Goal: Information Seeking & Learning: Learn about a topic

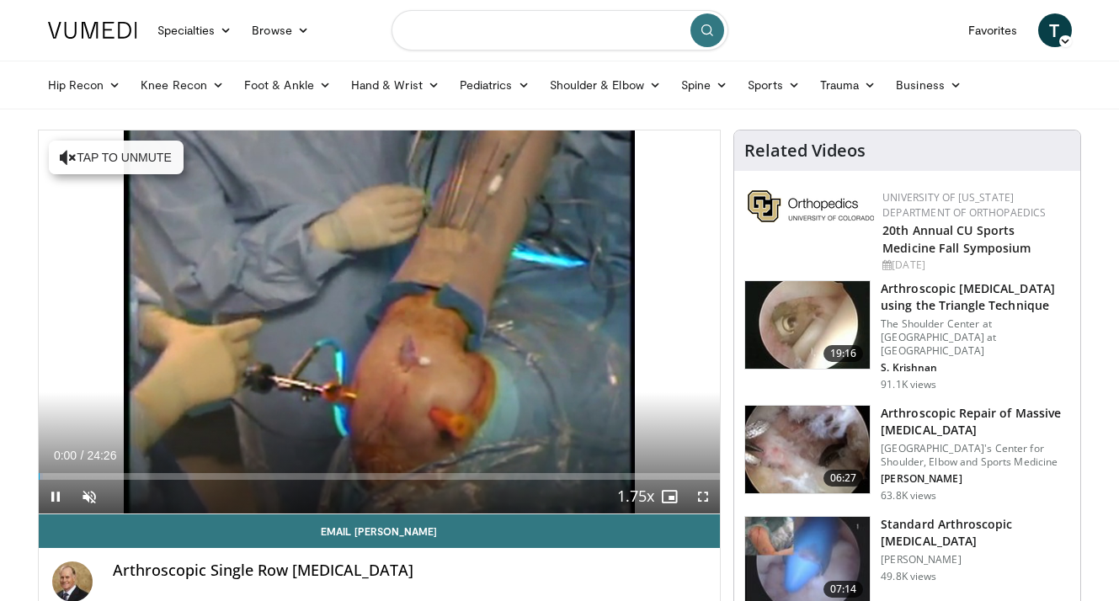
click at [554, 39] on input "Search topics, interventions" at bounding box center [559, 30] width 337 height 40
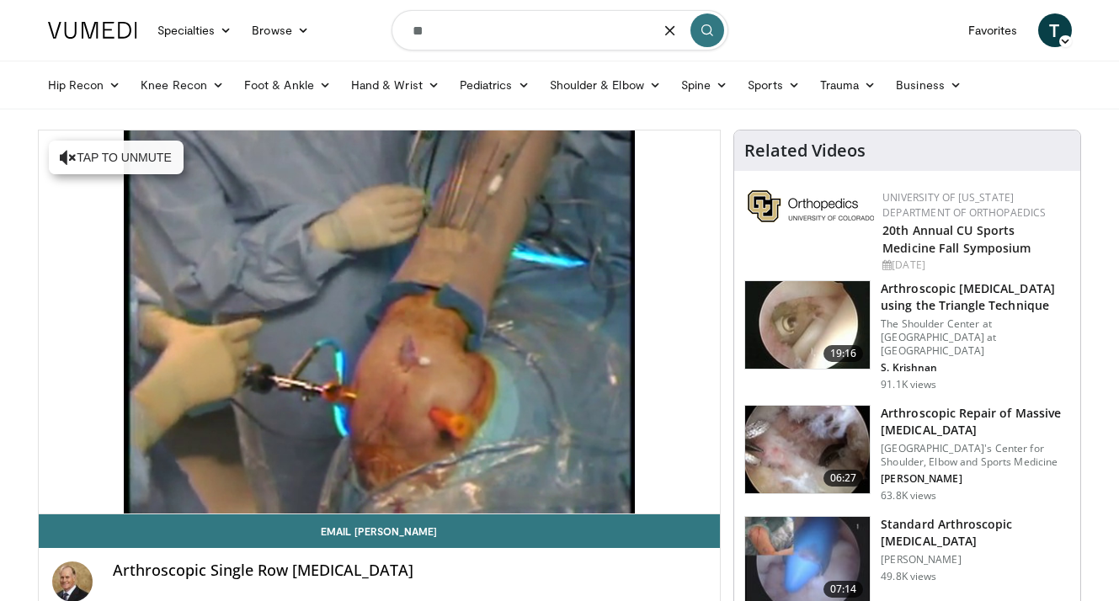
type input "*"
type input "**********"
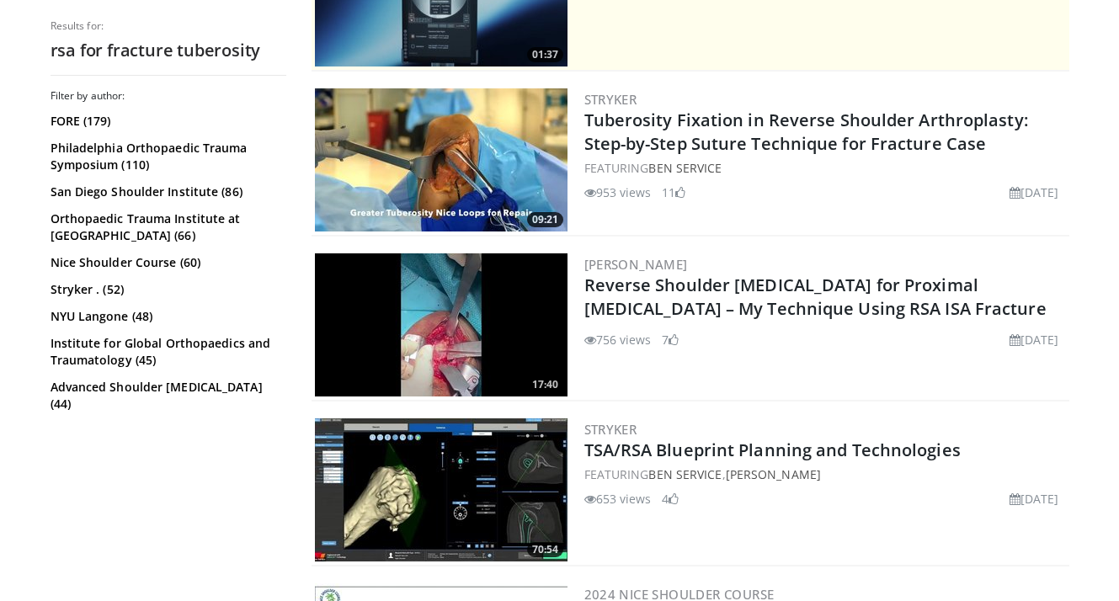
scroll to position [434, 0]
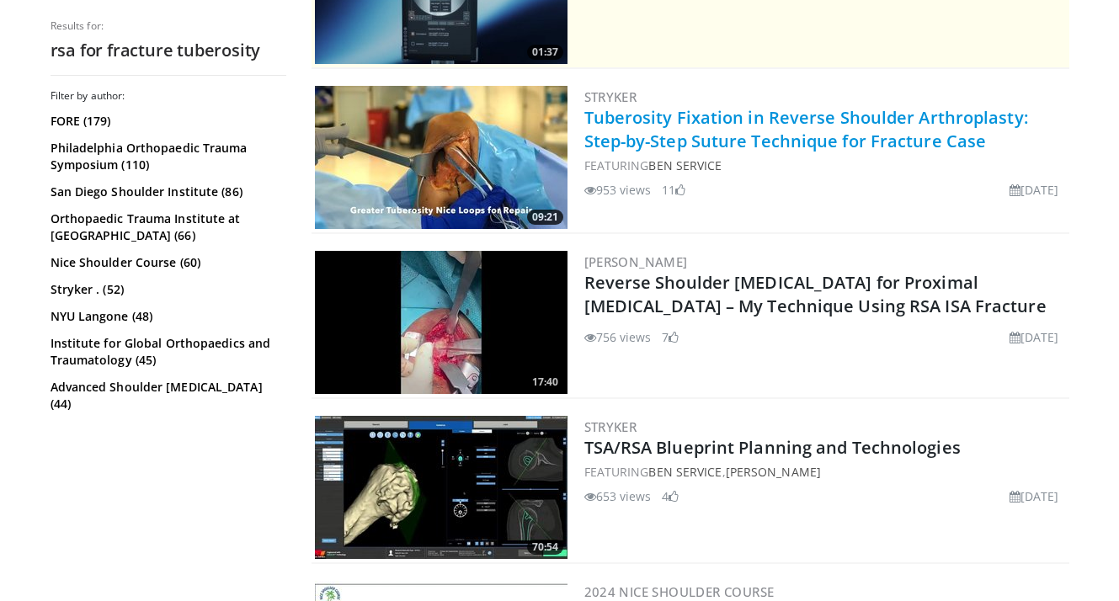
click at [712, 132] on link "Tuberosity Fixation in Reverse Shoulder Arthroplasty: Step-by-Step Suture Techn…" at bounding box center [806, 129] width 444 height 46
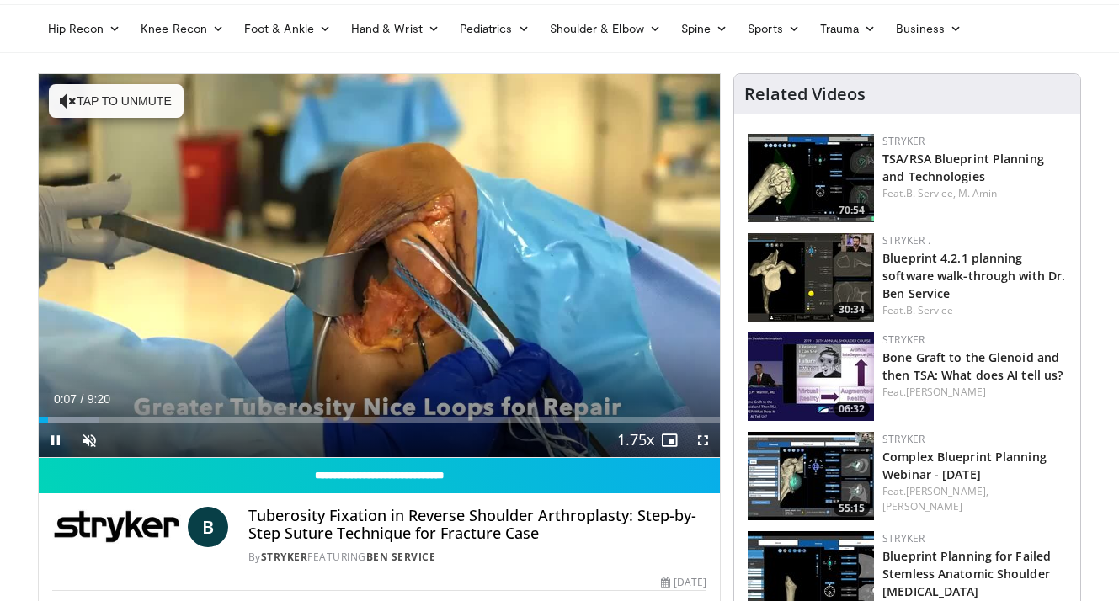
scroll to position [61, 0]
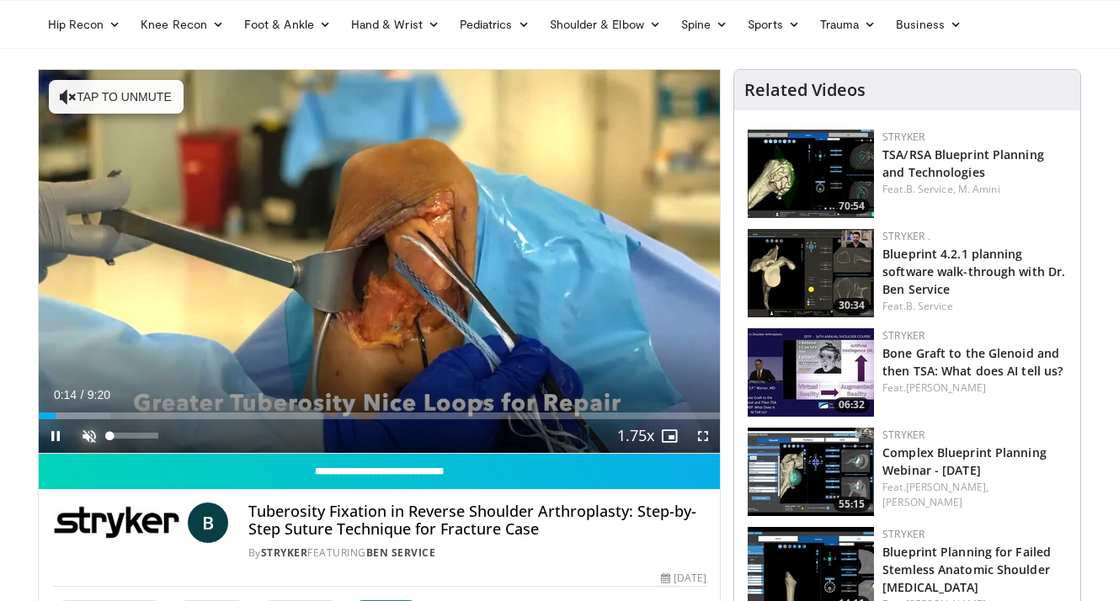
click at [95, 433] on span "Video Player" at bounding box center [89, 436] width 34 height 34
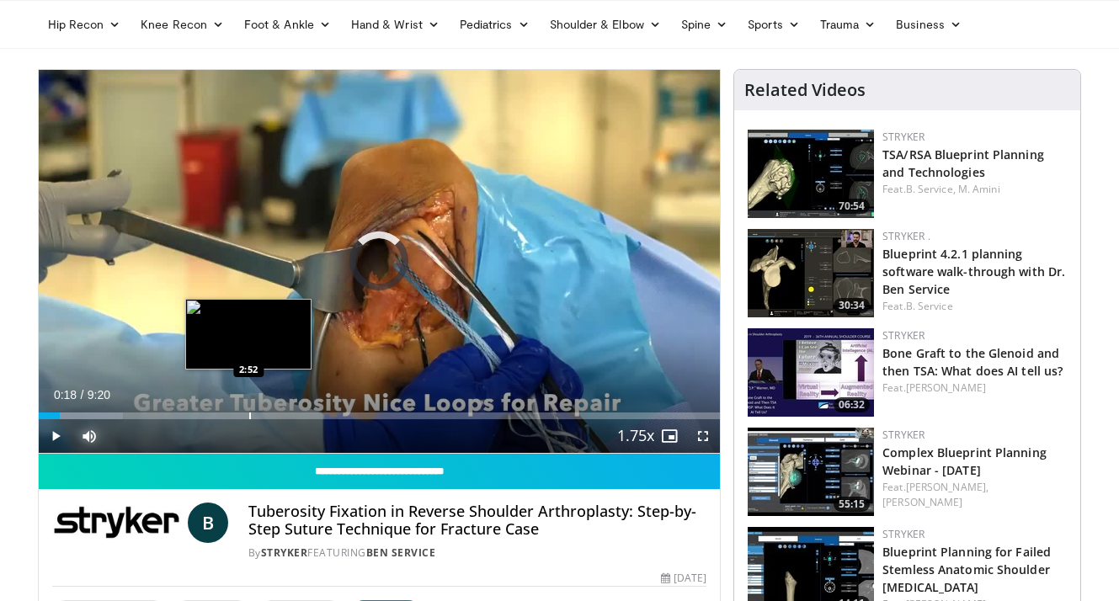
click at [248, 410] on div "Loaded : 12.38% 0:18 2:52" at bounding box center [380, 411] width 682 height 16
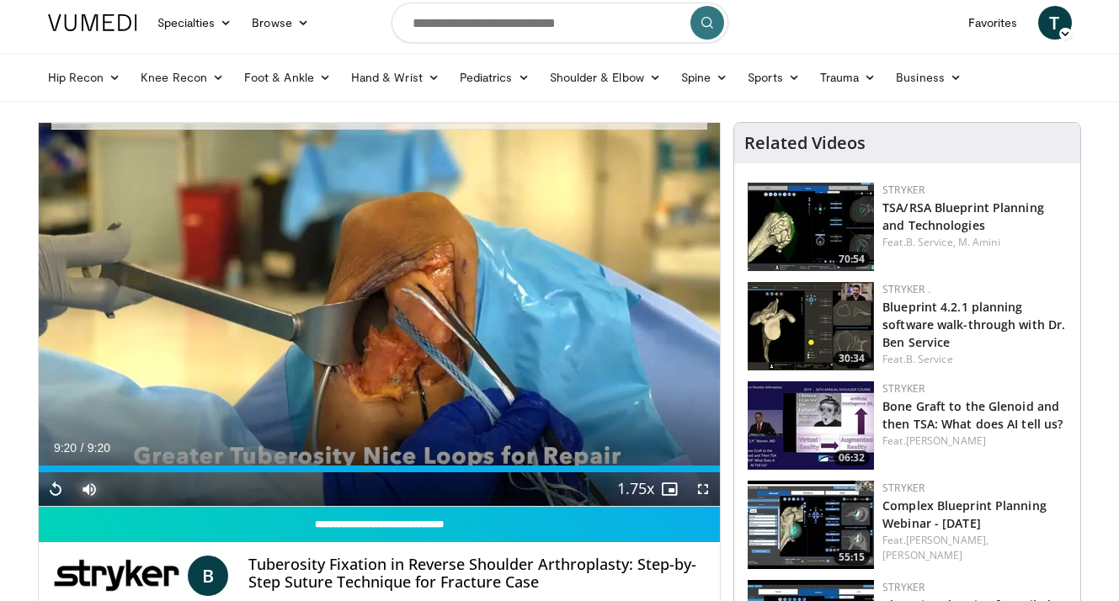
scroll to position [0, 0]
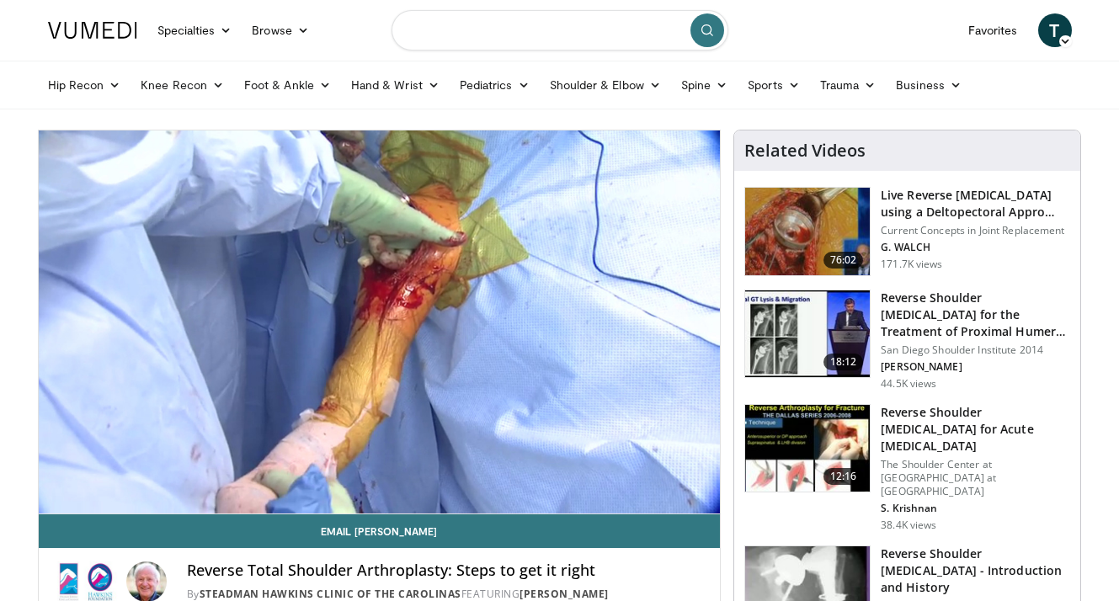
click at [519, 30] on input "Search topics, interventions" at bounding box center [559, 30] width 337 height 40
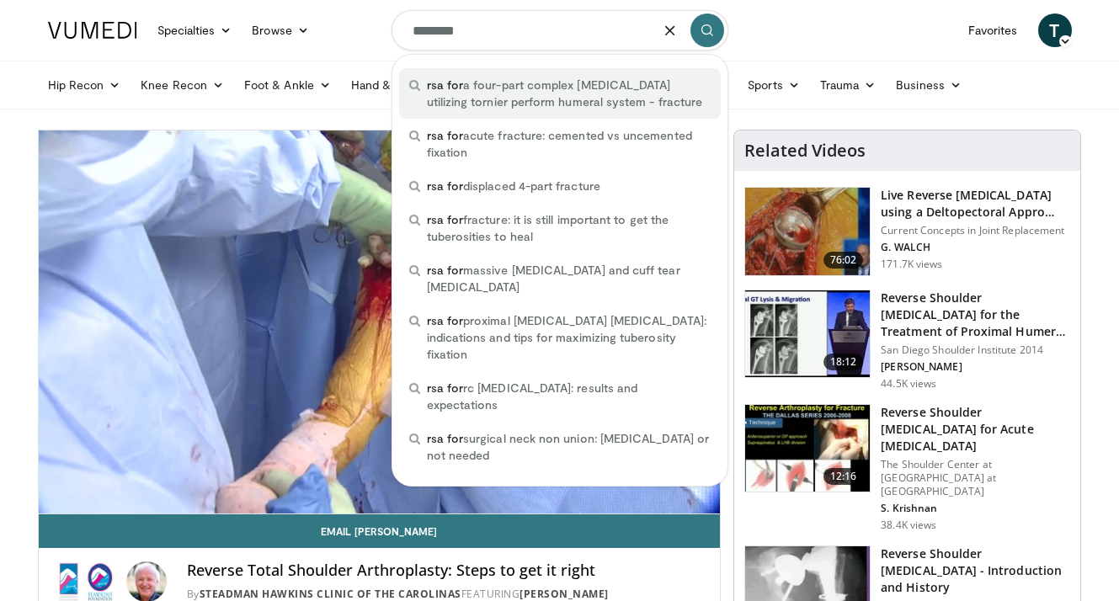
click at [513, 109] on span "rsa for a four-part complex proximal humerus fracture utilizing tornier perform…" at bounding box center [569, 94] width 284 height 34
type input "**********"
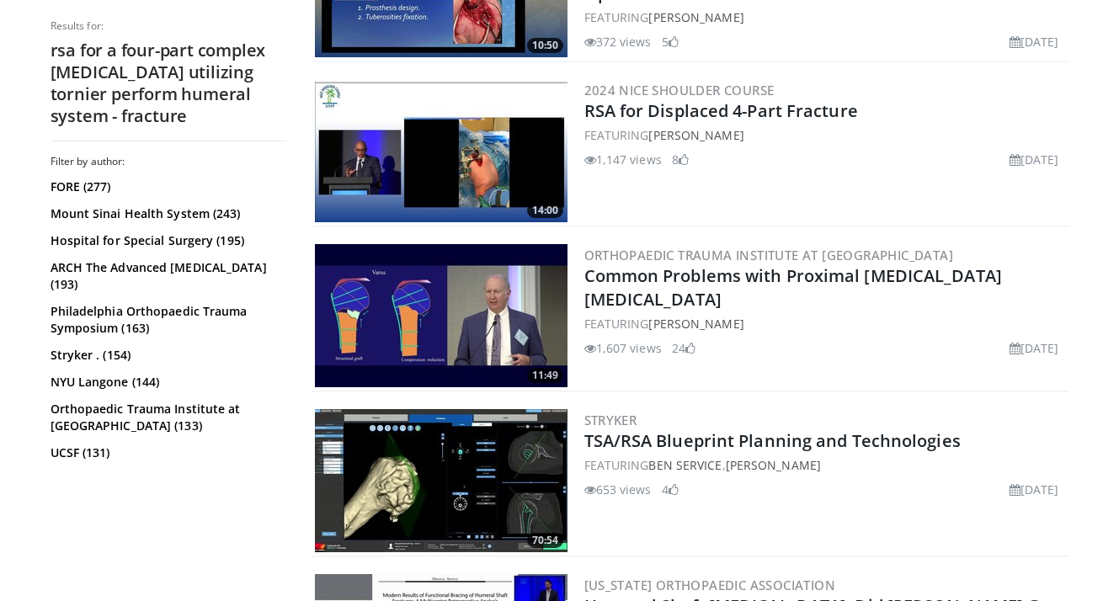
scroll to position [3087, 0]
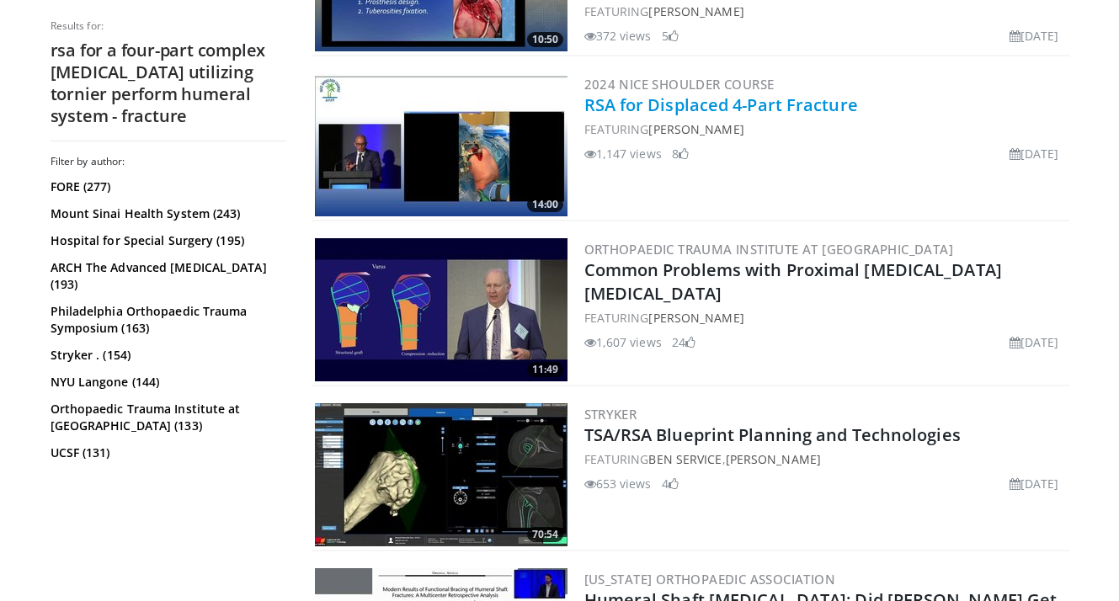
click at [707, 98] on link "RSA for Displaced 4-Part Fracture" at bounding box center [721, 104] width 274 height 23
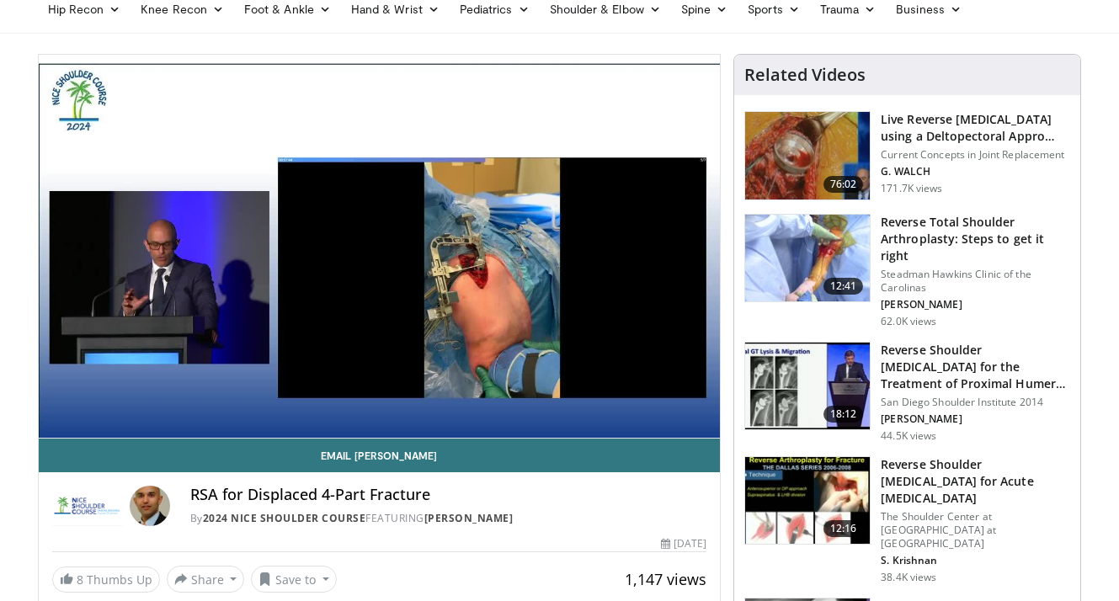
scroll to position [70, 0]
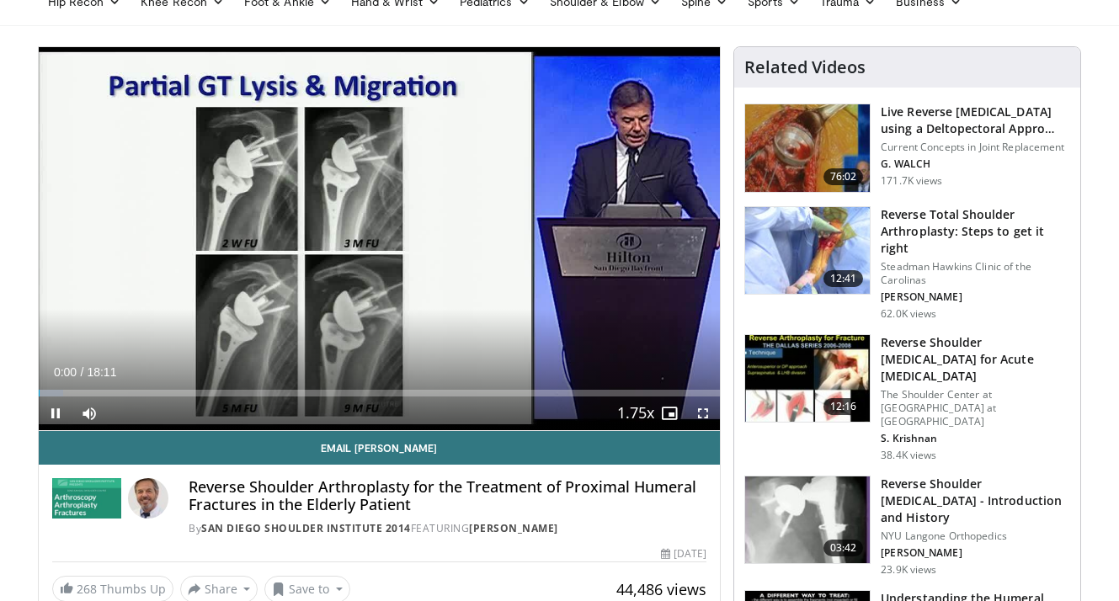
scroll to position [85, 0]
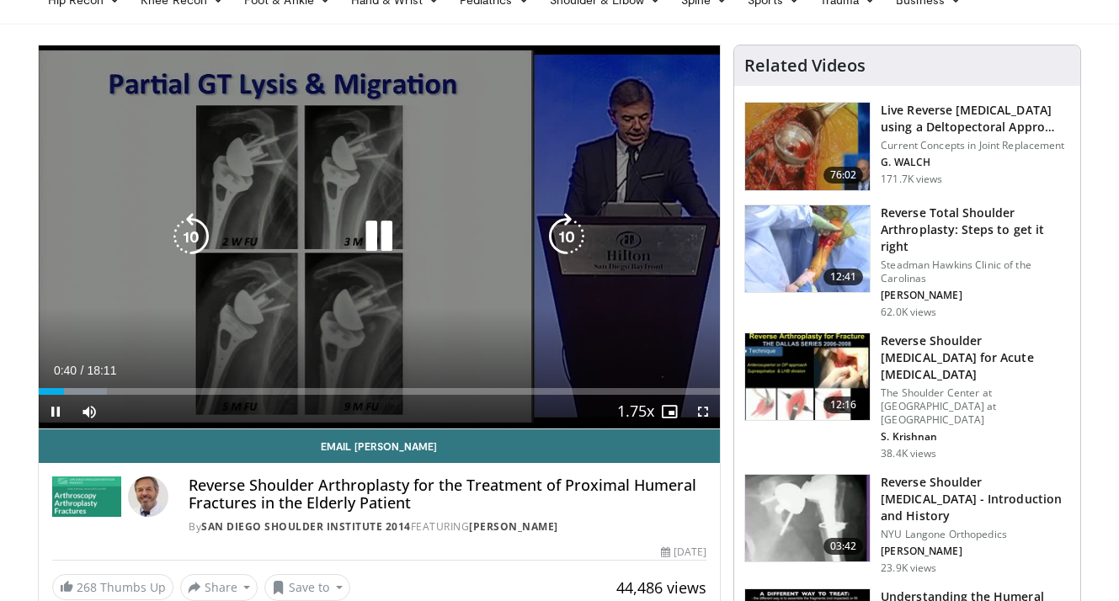
click at [377, 239] on icon "Video Player" at bounding box center [378, 236] width 47 height 47
